Goal: Task Accomplishment & Management: Manage account settings

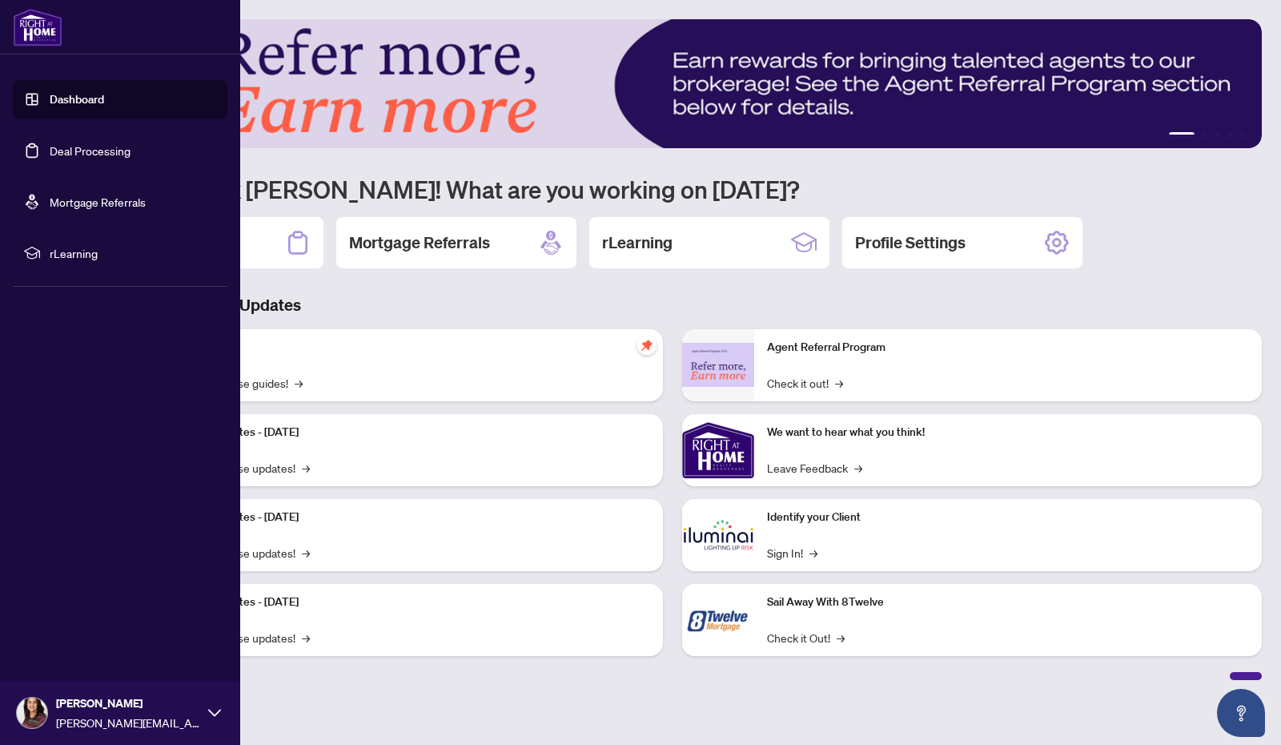
click at [63, 97] on link "Dashboard" at bounding box center [77, 99] width 54 height 14
click at [67, 96] on link "Dashboard" at bounding box center [77, 99] width 54 height 14
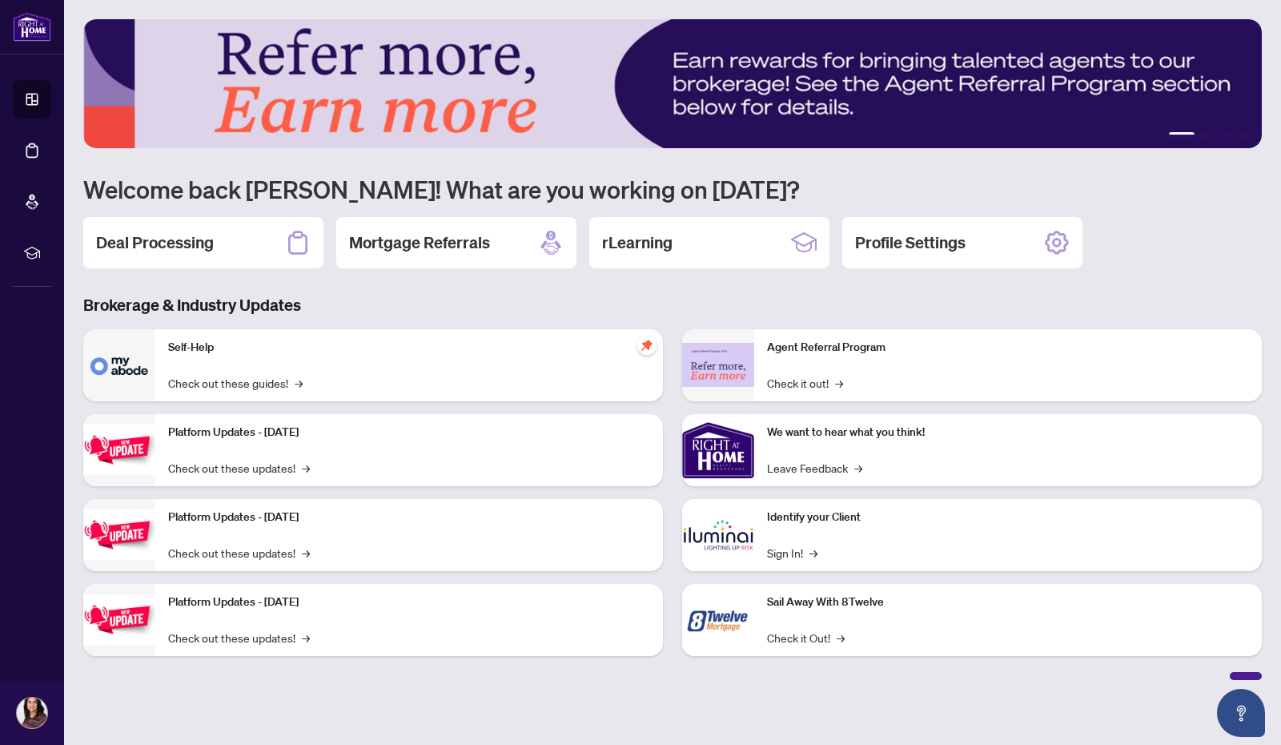
click at [229, 239] on div "Deal Processing" at bounding box center [203, 242] width 240 height 51
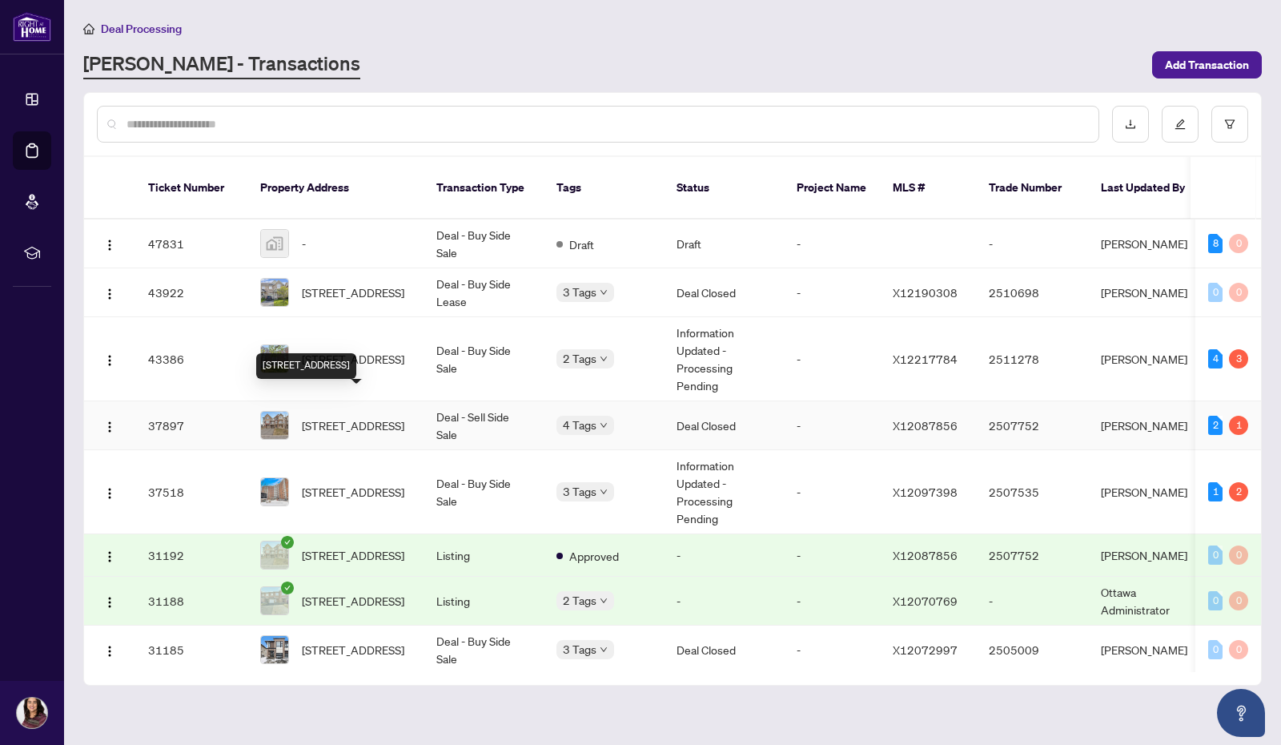
click at [351, 416] on span "[STREET_ADDRESS]" at bounding box center [353, 425] width 102 height 18
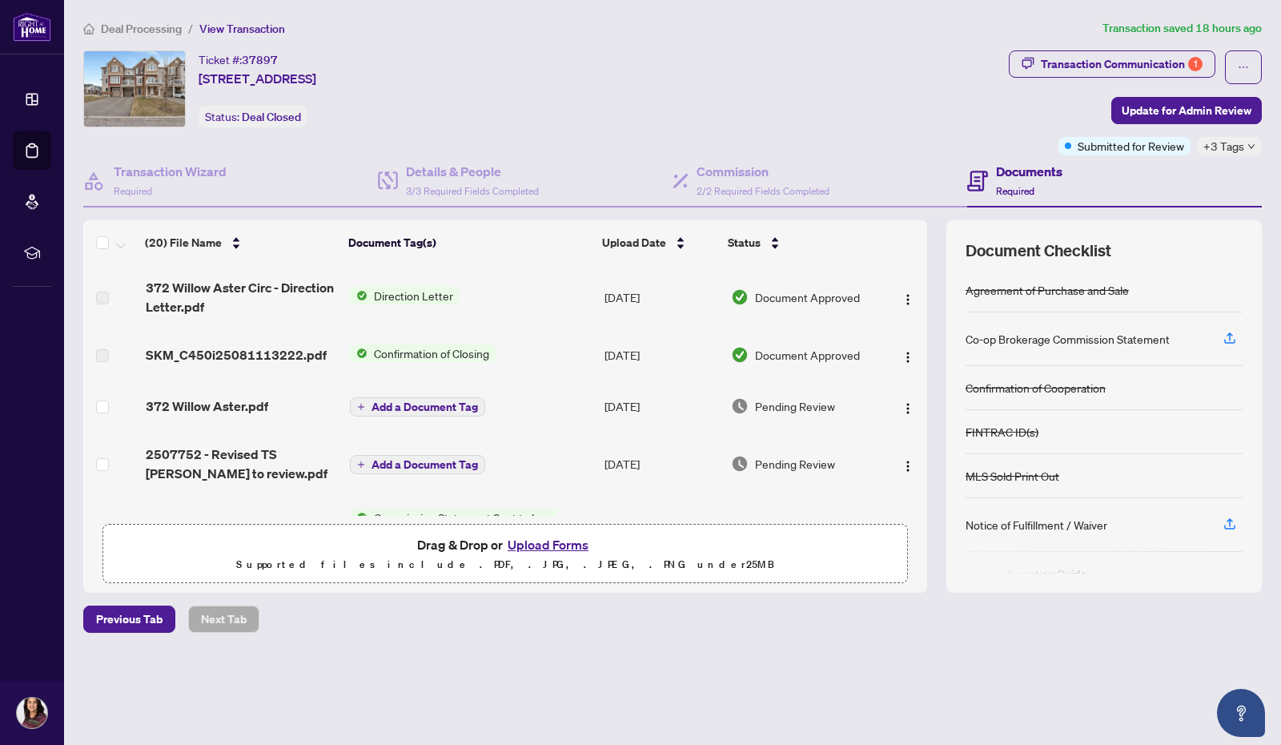
click at [407, 291] on span "Direction Letter" at bounding box center [414, 296] width 92 height 18
drag, startPoint x: 547, startPoint y: 283, endPoint x: 607, endPoint y: 336, distance: 79.5
click at [548, 288] on td "Direction Letter" at bounding box center [471, 297] width 255 height 64
click at [1222, 143] on span "+3 Tags" at bounding box center [1224, 146] width 41 height 18
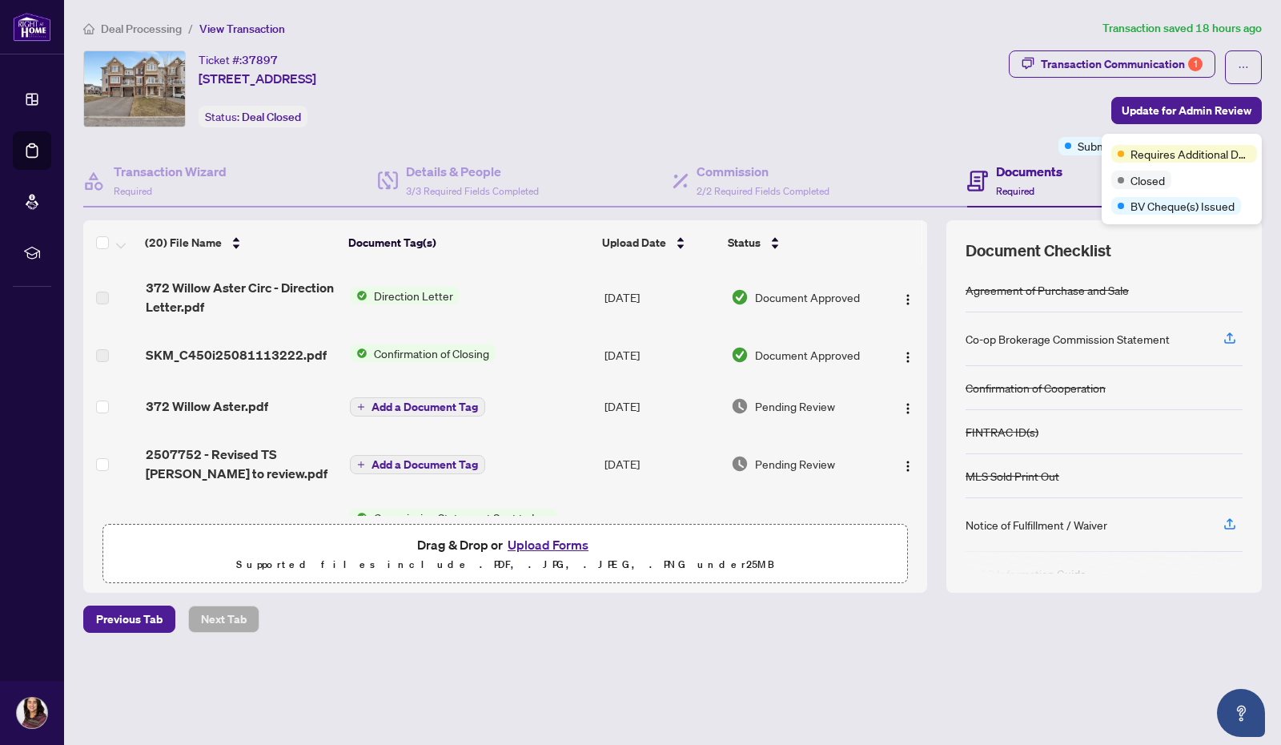
click at [1157, 55] on div "Transaction Communication 1" at bounding box center [1122, 64] width 162 height 26
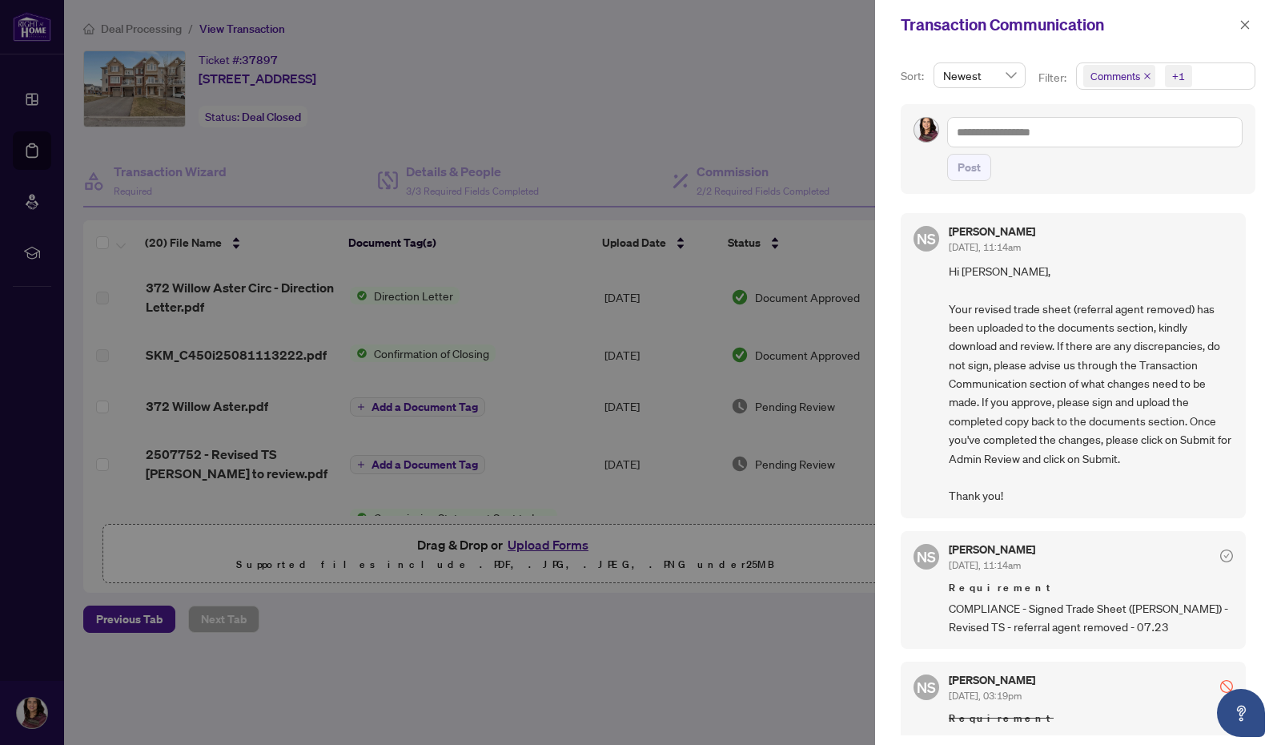
click at [1244, 23] on icon "close" at bounding box center [1245, 24] width 11 height 11
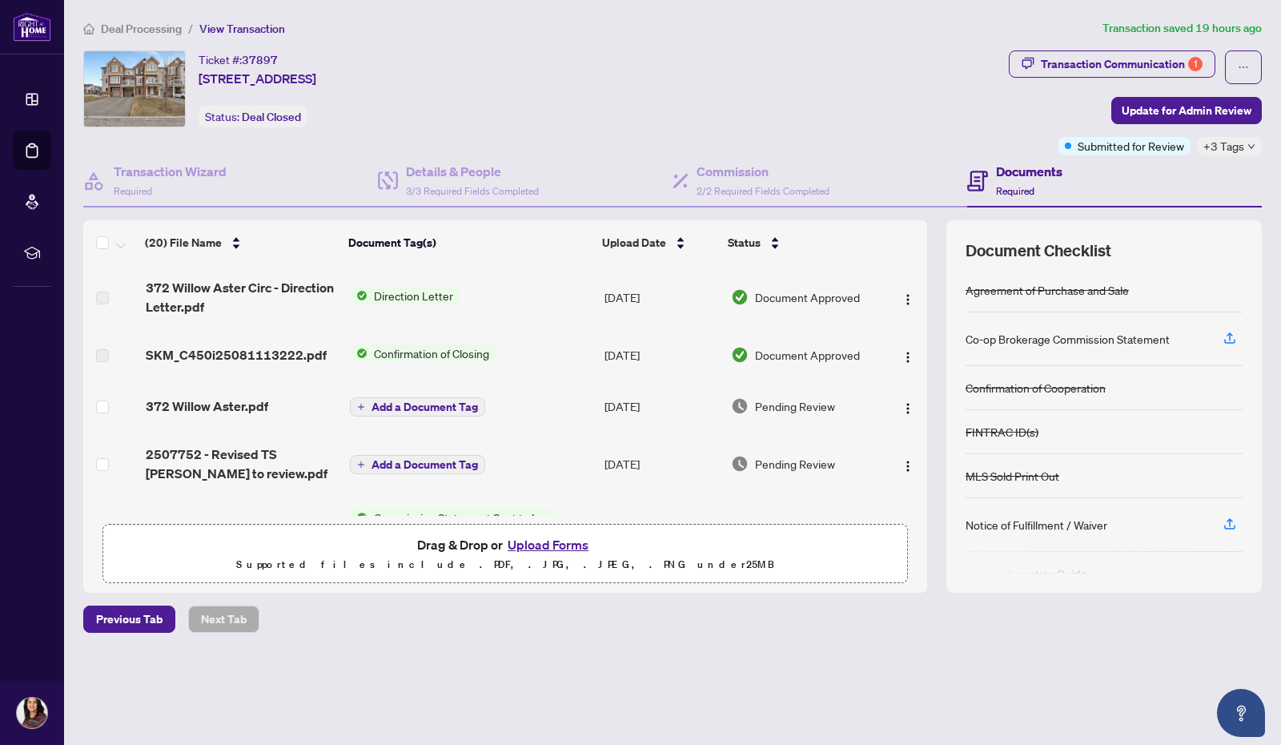
click at [1155, 63] on div "Transaction Communication 1" at bounding box center [1122, 64] width 162 height 26
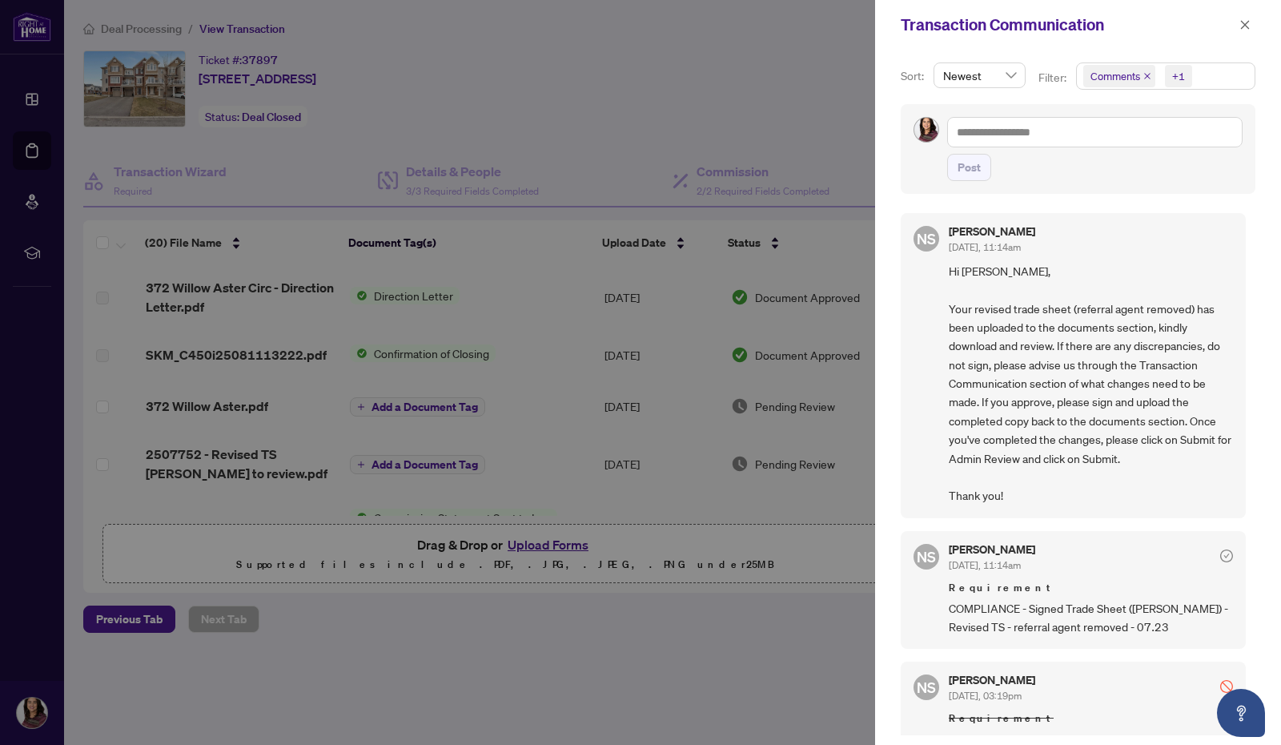
click at [1240, 20] on icon "close" at bounding box center [1245, 24] width 11 height 11
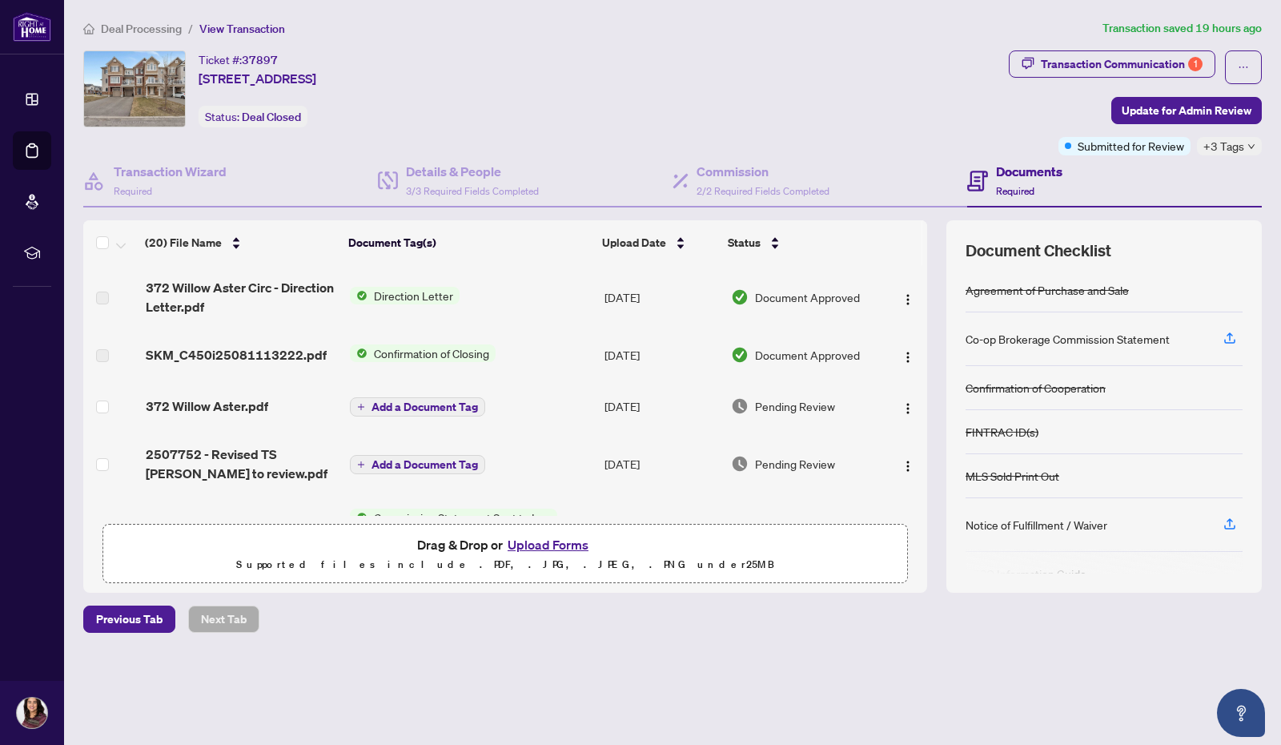
click at [1240, 62] on icon "ellipsis" at bounding box center [1243, 67] width 11 height 11
click at [931, 113] on div "Ticket #: 37897 [STREET_ADDRESS] Status: Deal Closed" at bounding box center [542, 88] width 919 height 77
click at [1249, 64] on button "button" at bounding box center [1243, 67] width 37 height 34
click at [902, 104] on div "Ticket #: 37897 [STREET_ADDRESS] Status: Deal Closed" at bounding box center [542, 88] width 919 height 77
click at [1151, 144] on span "Submitted for Review" at bounding box center [1131, 146] width 106 height 18
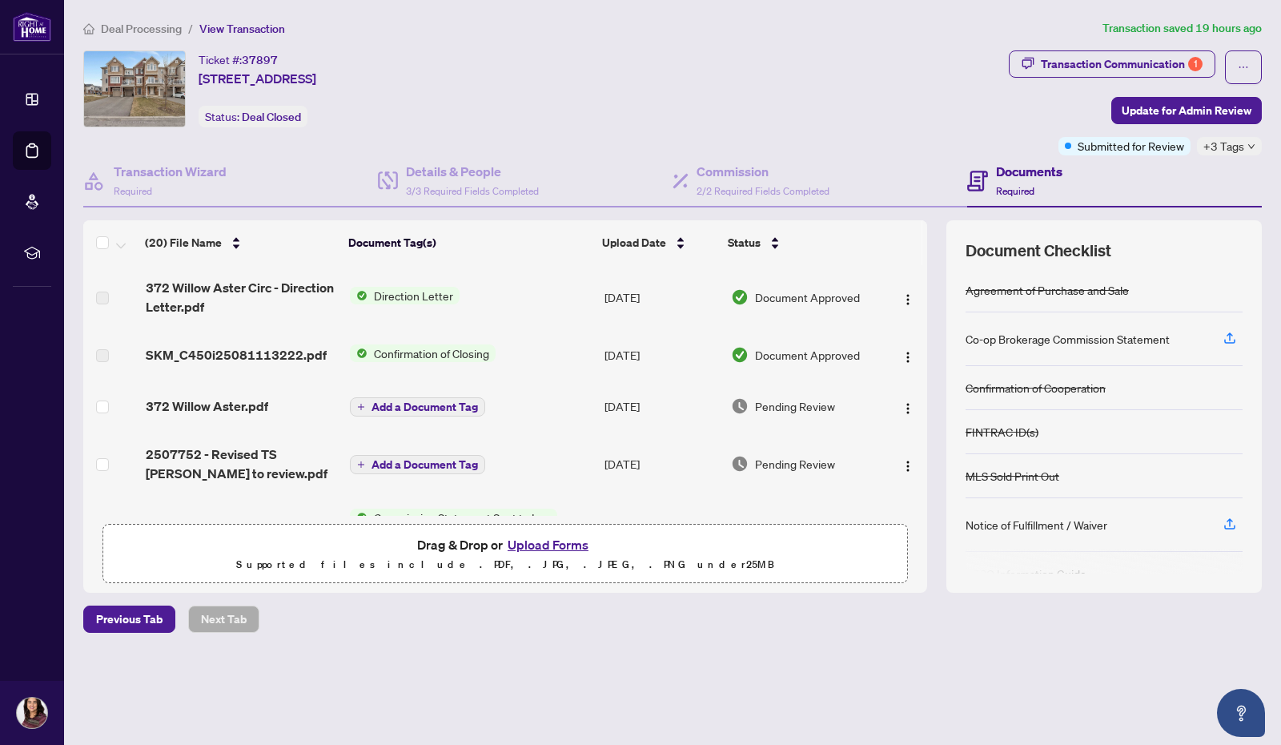
click at [1249, 64] on button "button" at bounding box center [1243, 67] width 37 height 34
click at [1023, 95] on div "Transaction Communication 1 Update for Admin Review Submitted for Review +3 Tags" at bounding box center [1135, 102] width 253 height 105
click at [1237, 146] on span "+3 Tags" at bounding box center [1224, 146] width 41 height 18
drag, startPoint x: 1147, startPoint y: 207, endPoint x: 1231, endPoint y: 203, distance: 83.4
click at [1231, 203] on span "BV Cheque(s) Issued" at bounding box center [1183, 206] width 104 height 18
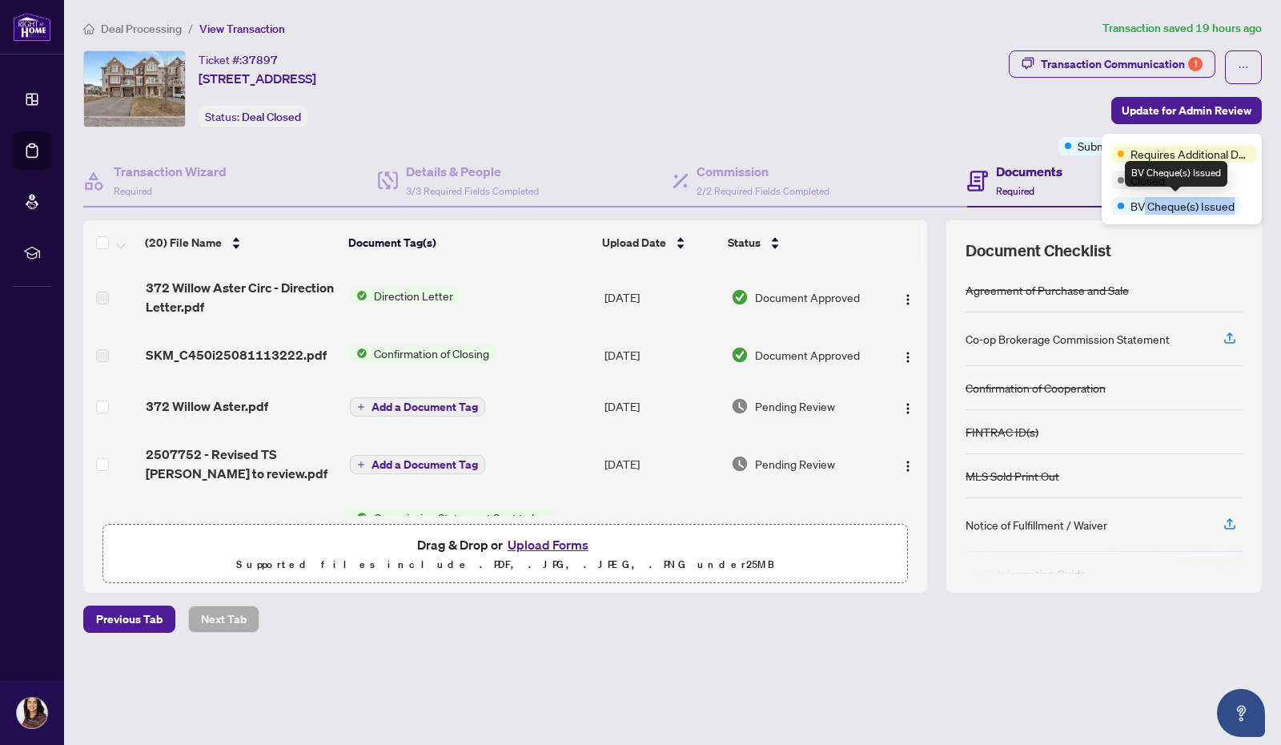
click at [1233, 203] on span "BV Cheque(s) Issued" at bounding box center [1183, 206] width 104 height 18
click at [1034, 114] on div "Transaction Communication 1 Update for Admin Review Submitted for Review +3 Tags" at bounding box center [1135, 102] width 253 height 105
click at [1097, 58] on div "Transaction Communication 1" at bounding box center [1122, 64] width 162 height 26
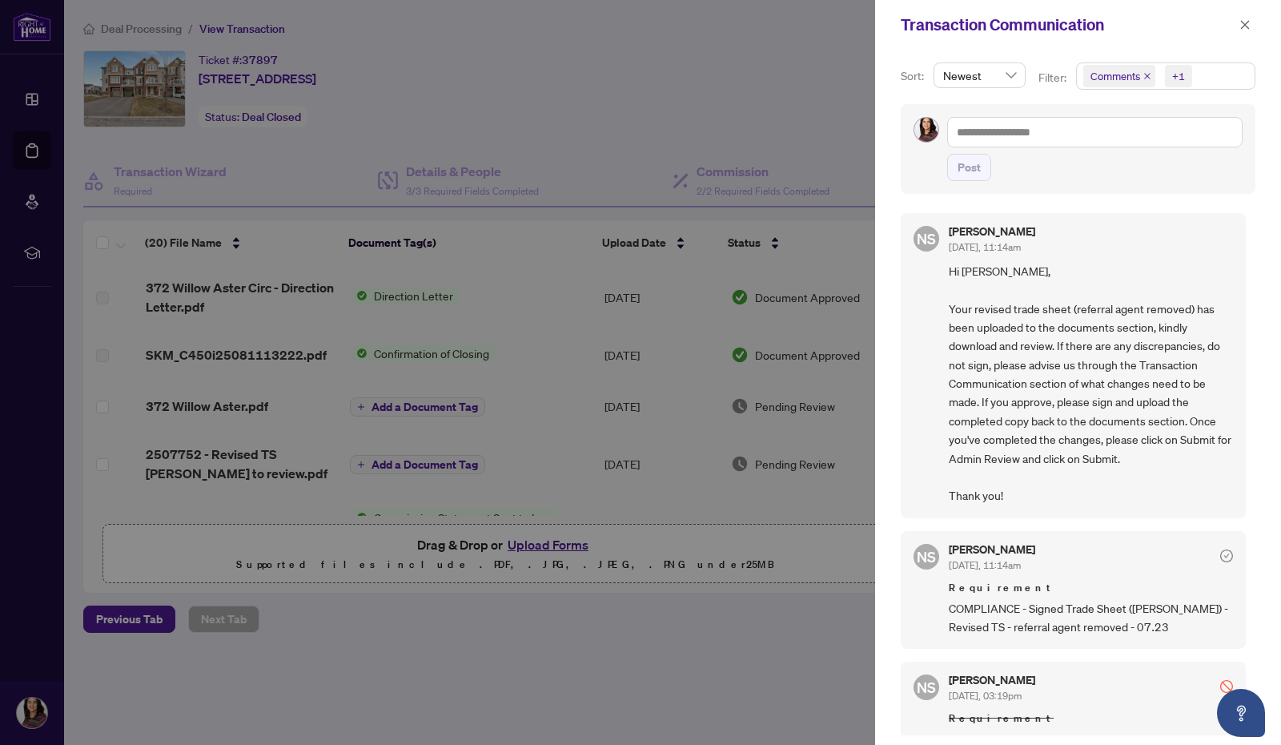
click at [1248, 23] on icon "close" at bounding box center [1245, 24] width 11 height 11
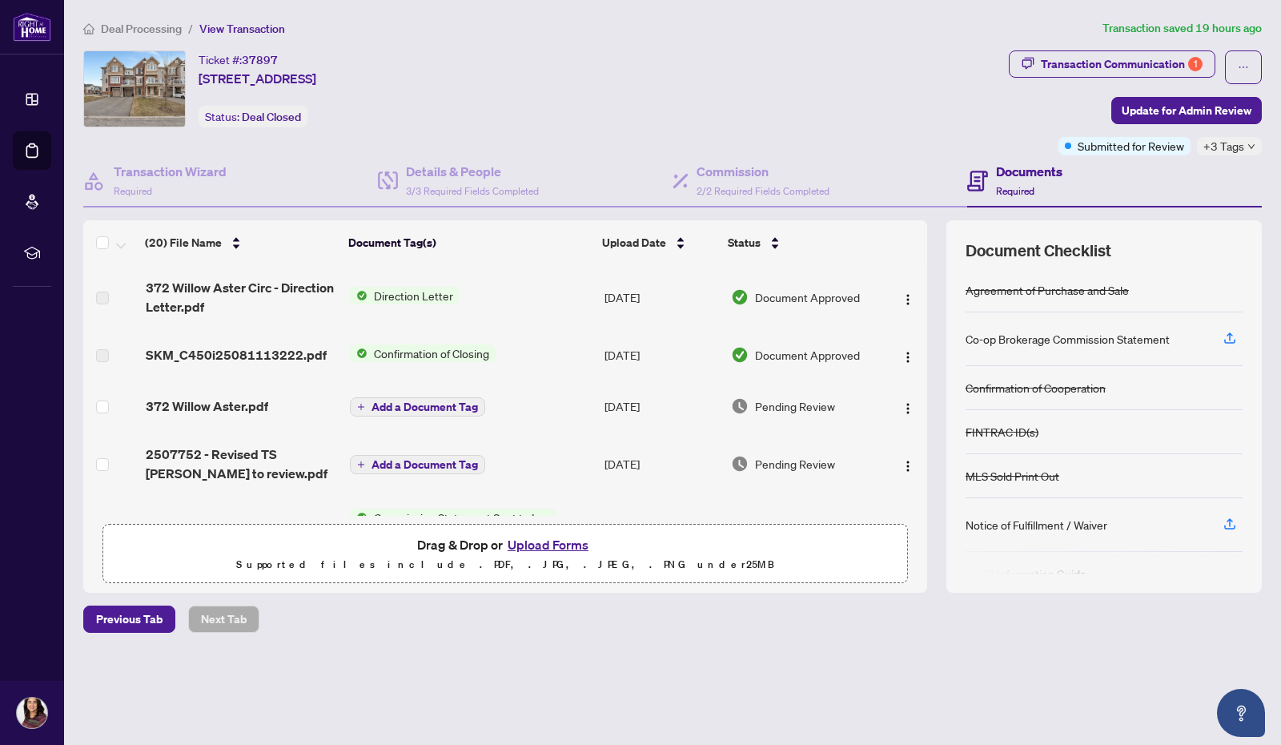
click at [1248, 143] on icon "down" at bounding box center [1252, 147] width 8 height 8
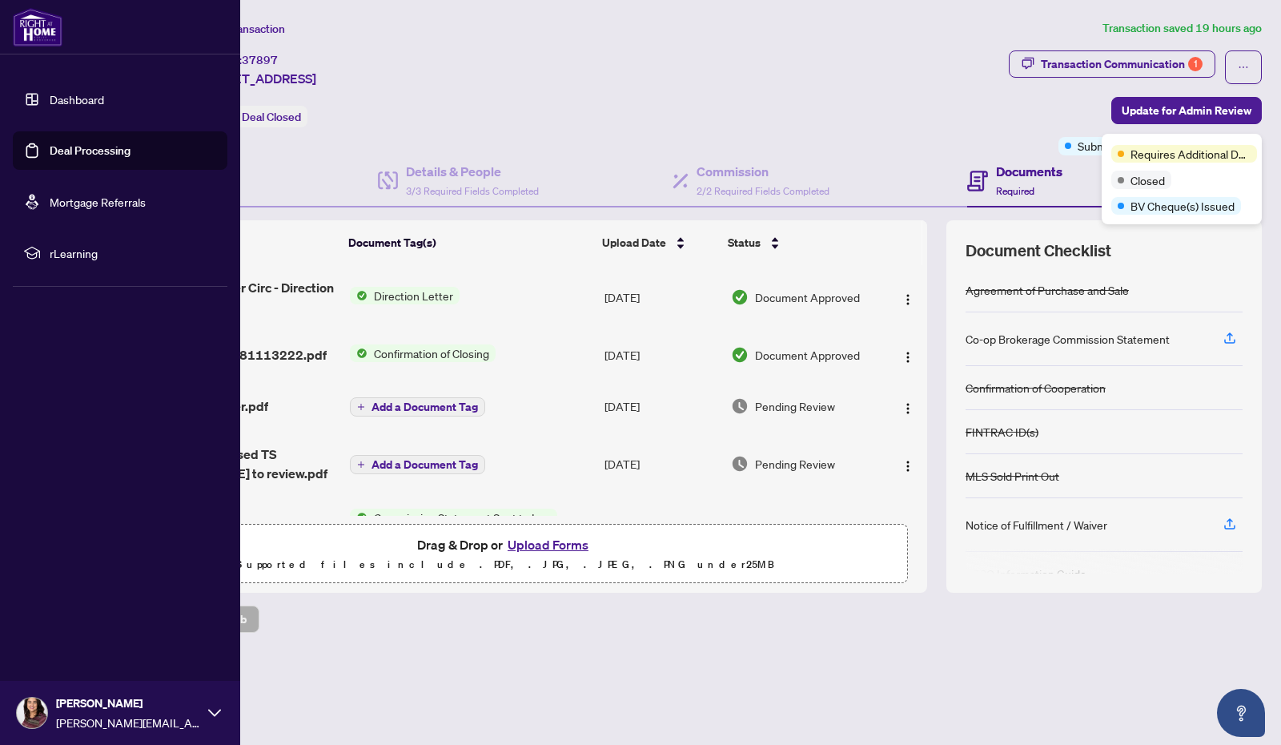
click at [118, 149] on link "Deal Processing" at bounding box center [90, 150] width 81 height 14
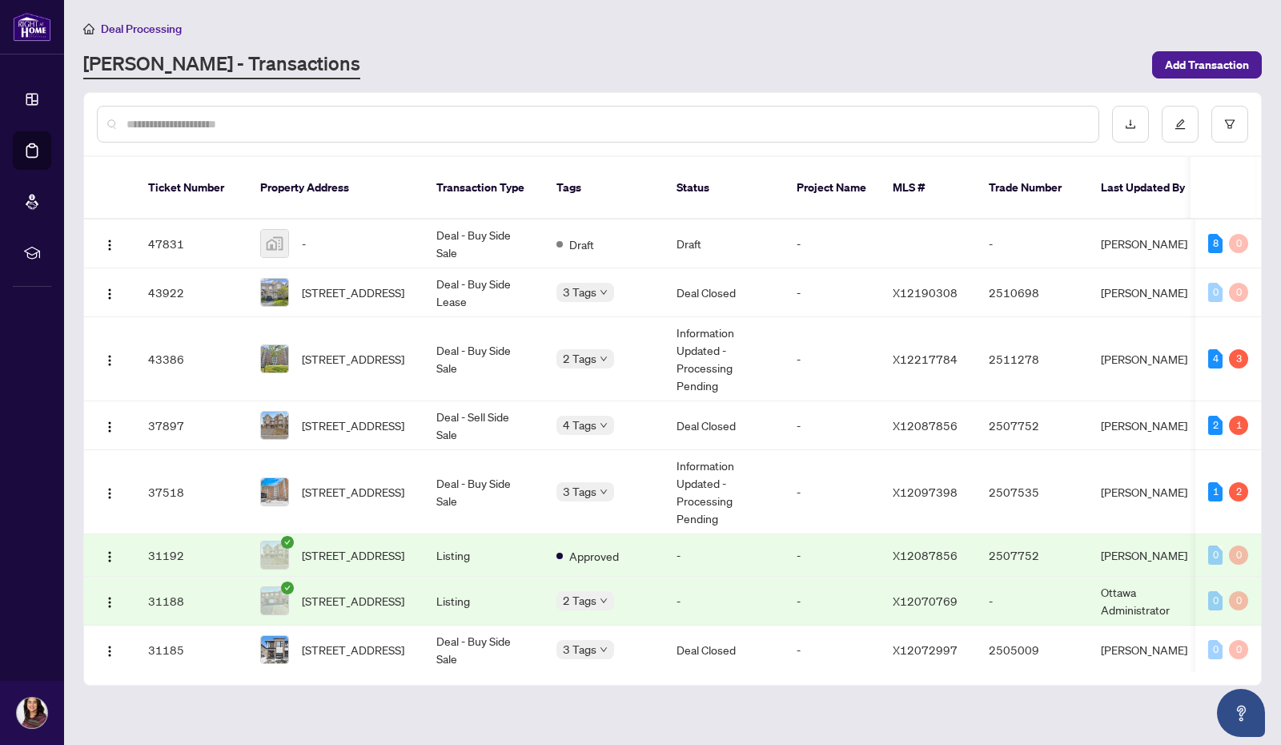
scroll to position [11, 0]
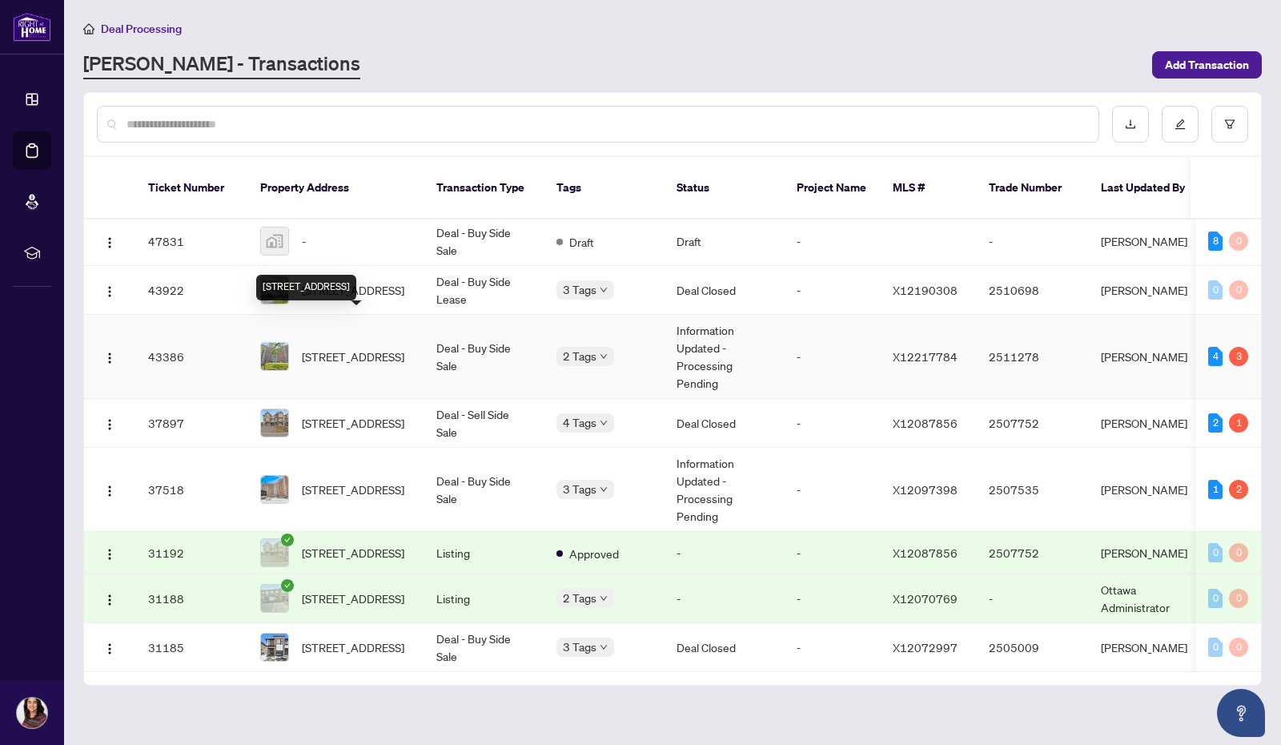
click at [341, 348] on span "[STREET_ADDRESS]" at bounding box center [353, 357] width 102 height 18
